Goal: Transaction & Acquisition: Purchase product/service

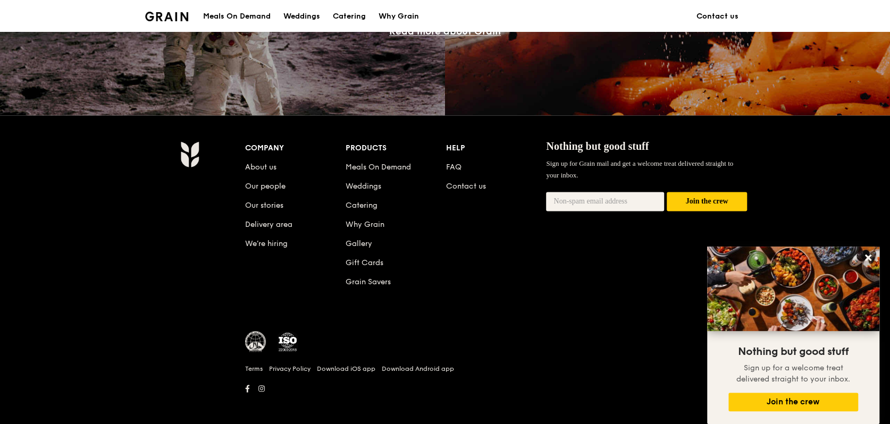
scroll to position [995, 0]
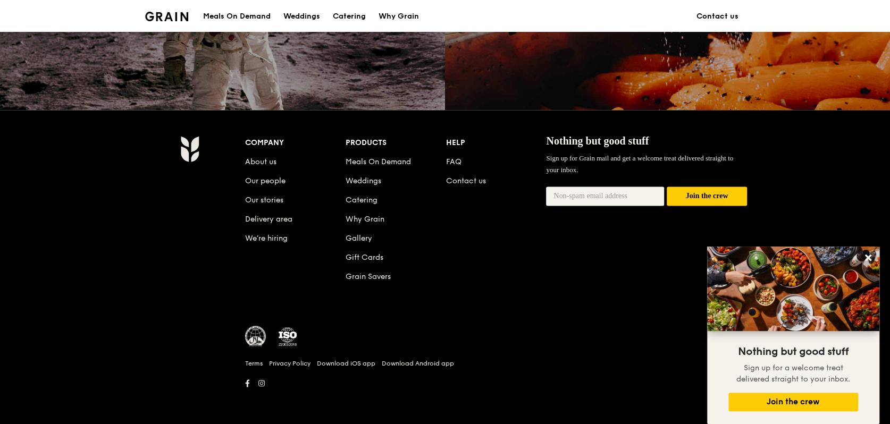
drag, startPoint x: 866, startPoint y: 255, endPoint x: 856, endPoint y: 244, distance: 15.1
click at [866, 255] on icon at bounding box center [869, 258] width 10 height 10
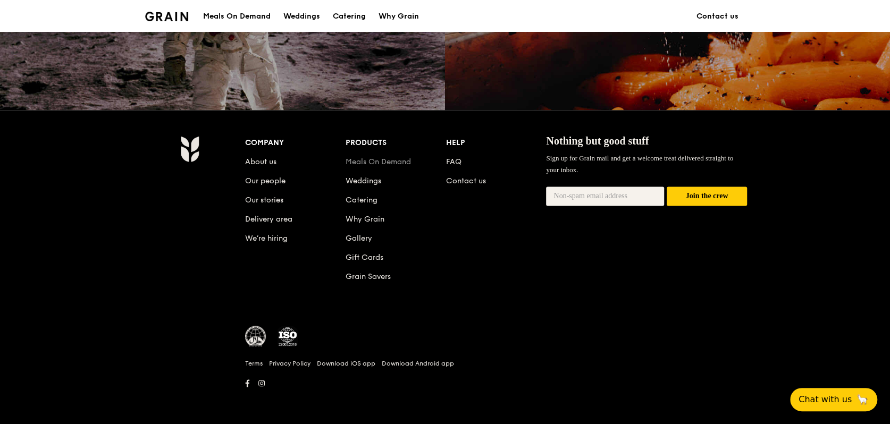
click at [381, 162] on link "Meals On Demand" at bounding box center [378, 161] width 65 height 9
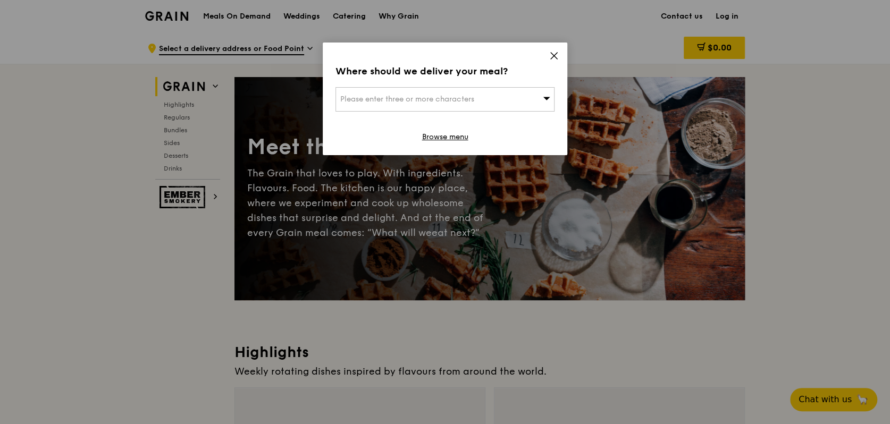
click at [414, 97] on span "Please enter three or more characters" at bounding box center [407, 99] width 134 height 9
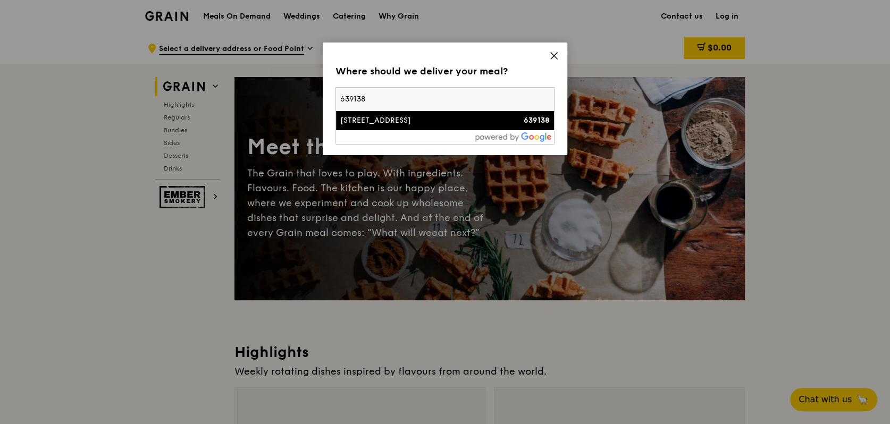
type input "639138"
click at [414, 116] on div "14 Tuas Avenue 10" at bounding box center [418, 120] width 157 height 11
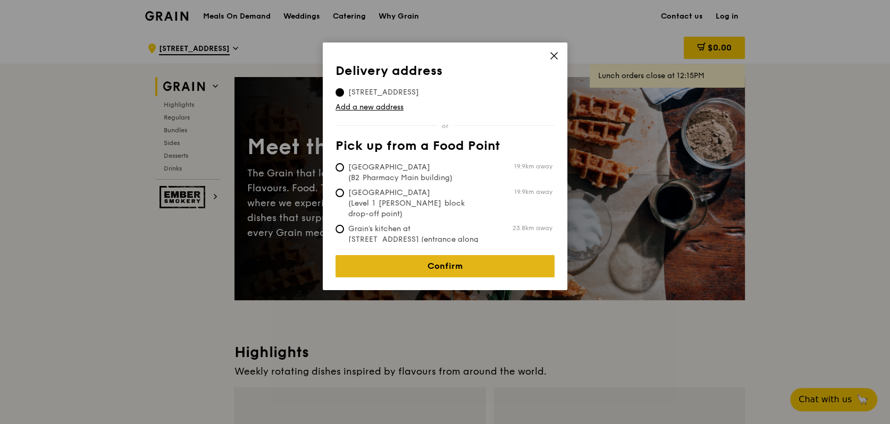
click at [473, 260] on link "Confirm" at bounding box center [445, 266] width 219 height 22
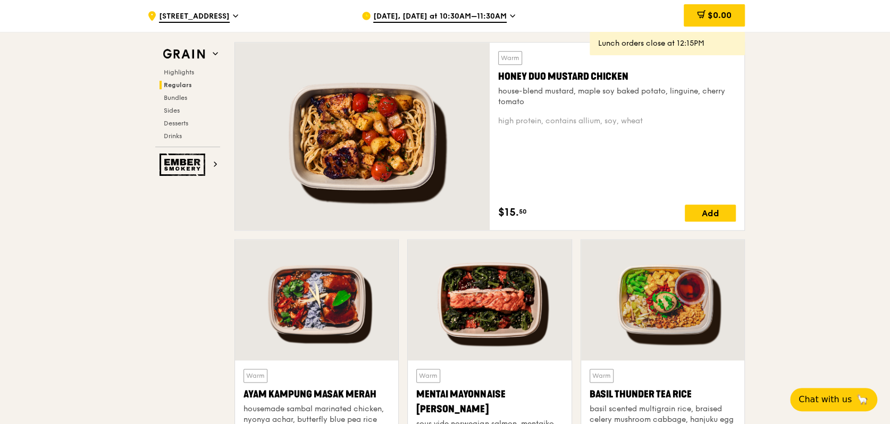
scroll to position [691, 0]
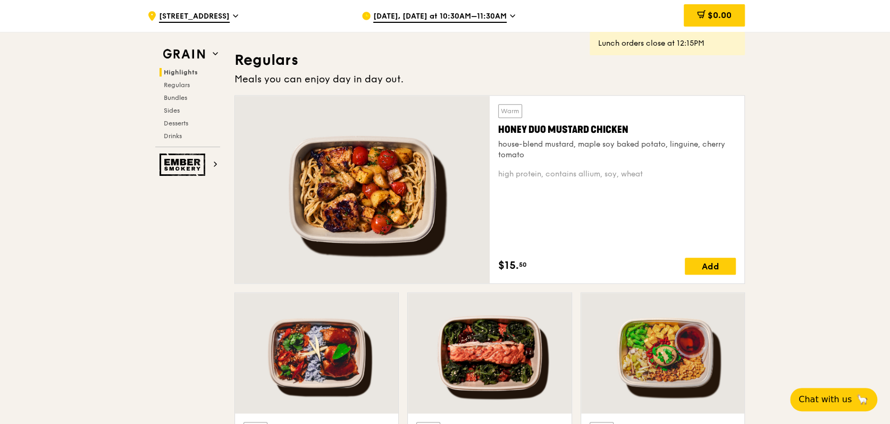
click at [469, 348] on div at bounding box center [489, 353] width 163 height 121
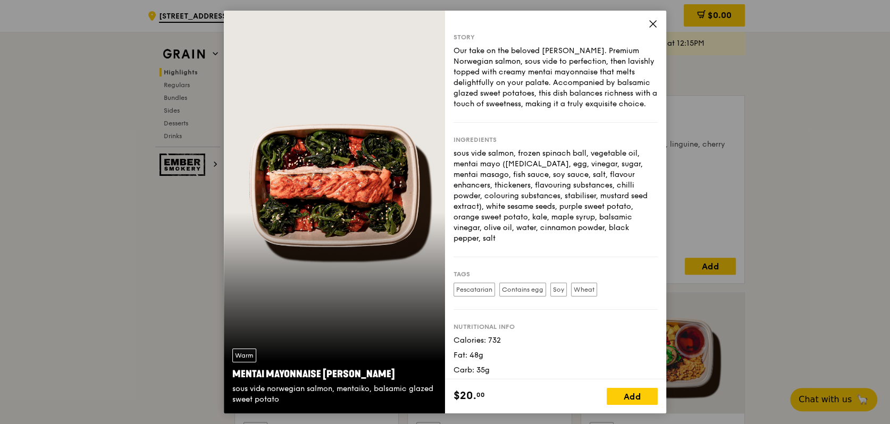
click at [650, 22] on icon at bounding box center [653, 24] width 10 height 10
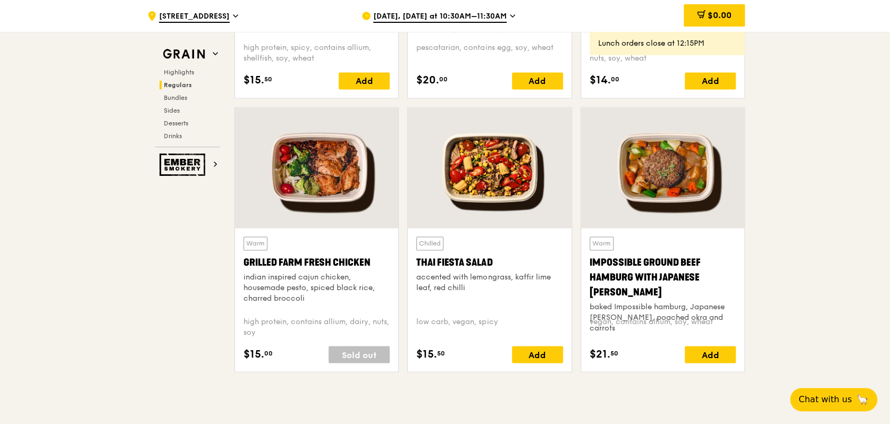
scroll to position [1170, 0]
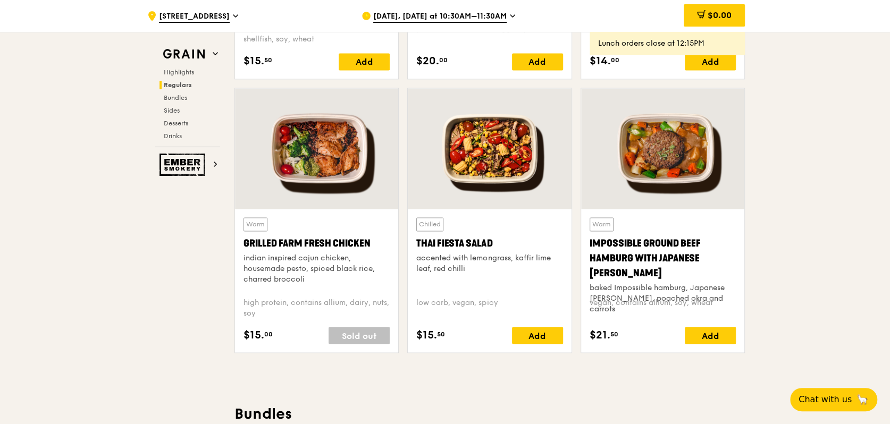
click at [488, 160] on div at bounding box center [489, 148] width 163 height 121
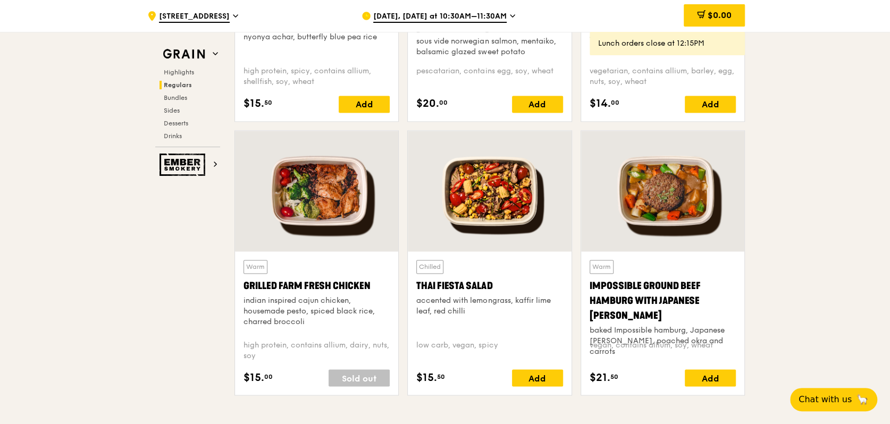
scroll to position [1117, 0]
